Goal: Information Seeking & Learning: Learn about a topic

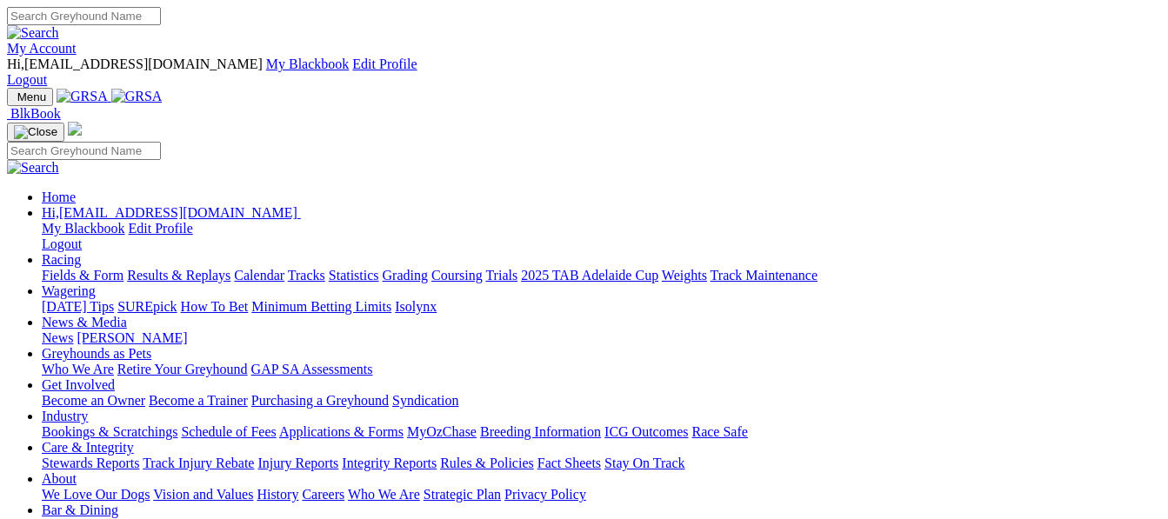
click at [81, 252] on link "Racing" at bounding box center [61, 259] width 39 height 15
drag, startPoint x: 0, startPoint y: 0, endPoint x: 281, endPoint y: 70, distance: 289.6
click at [81, 252] on link "Racing" at bounding box center [61, 259] width 39 height 15
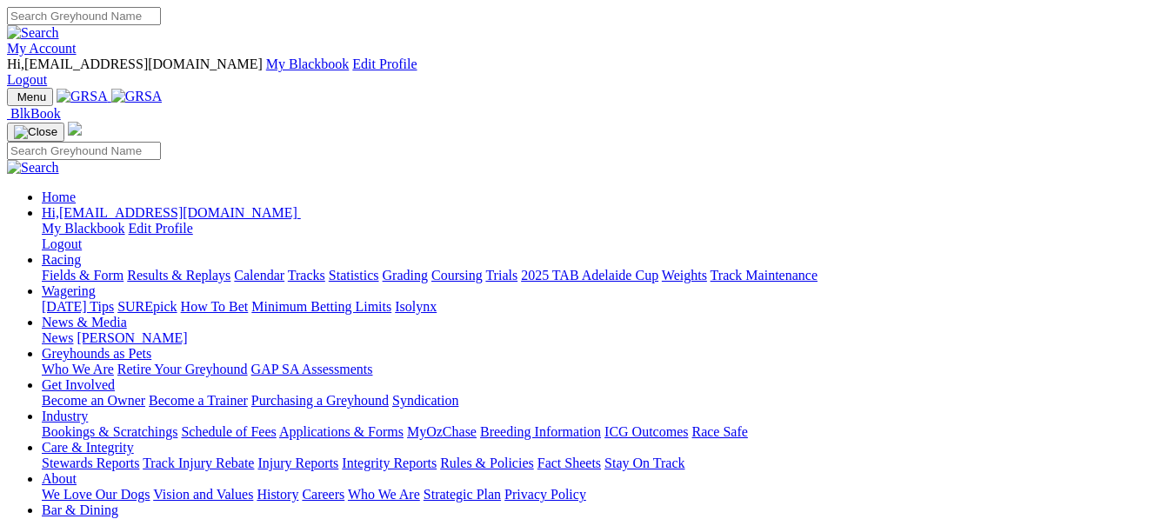
click at [81, 252] on link "Racing" at bounding box center [61, 259] width 39 height 15
click at [53, 268] on link "Fields & Form" at bounding box center [83, 275] width 82 height 15
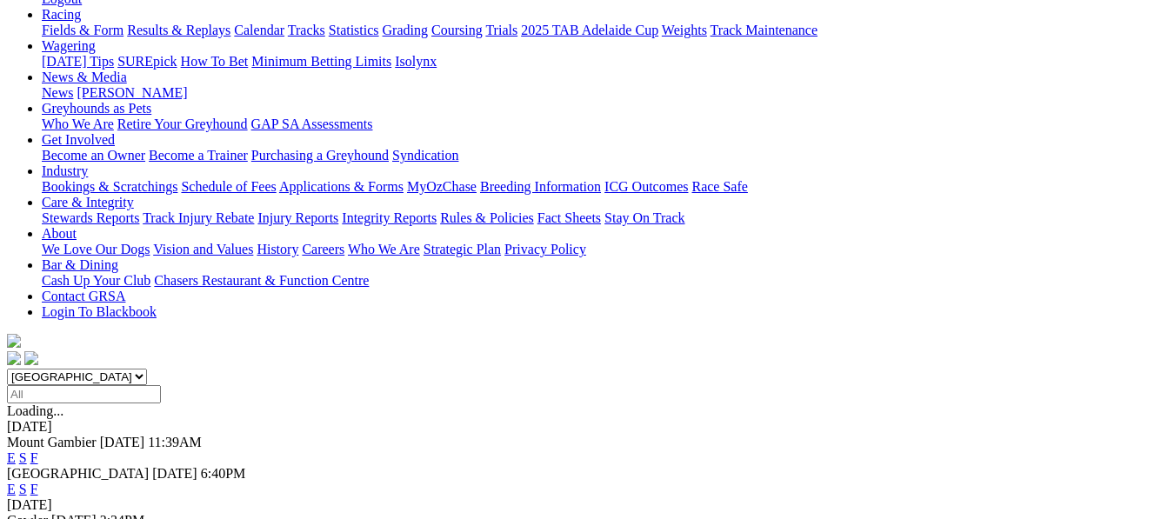
scroll to position [313, 0]
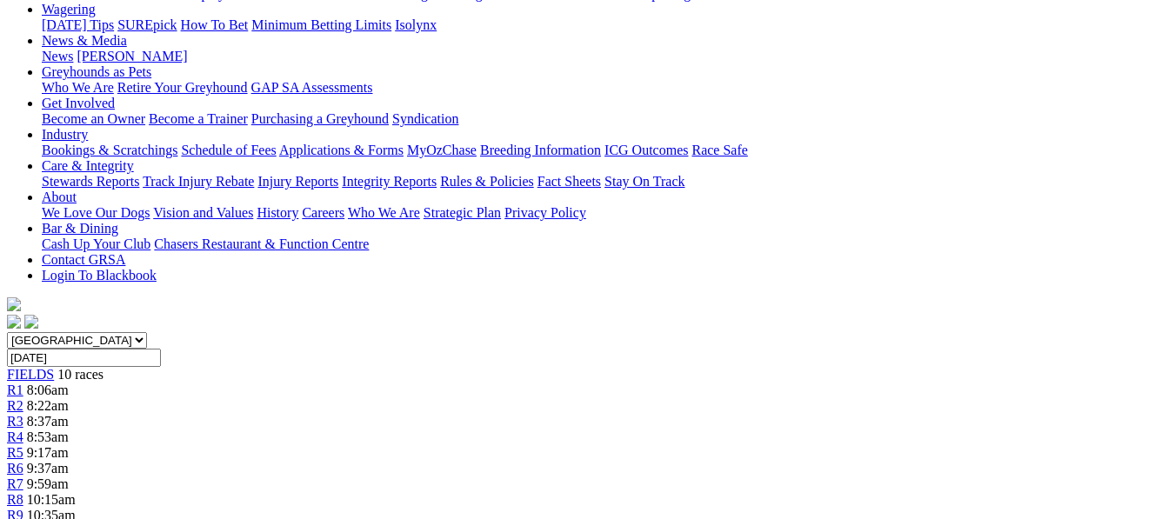
scroll to position [348, 0]
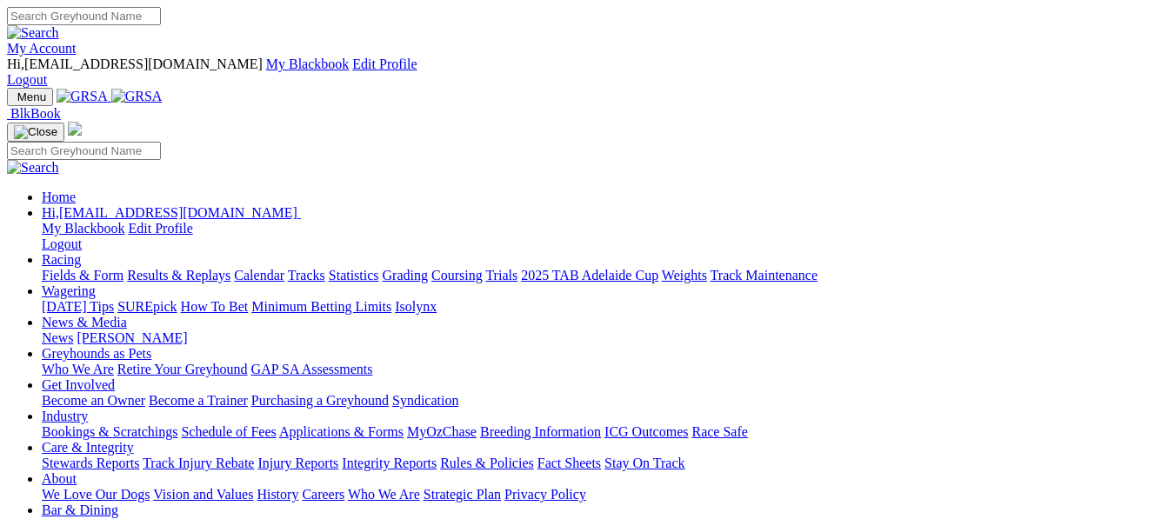
click at [81, 252] on link "Racing" at bounding box center [61, 259] width 39 height 15
drag, startPoint x: 0, startPoint y: 0, endPoint x: 274, endPoint y: 68, distance: 282.2
click at [81, 252] on link "Racing" at bounding box center [61, 259] width 39 height 15
click at [88, 409] on link "Industry" at bounding box center [65, 416] width 46 height 15
